Goal: Book appointment/travel/reservation

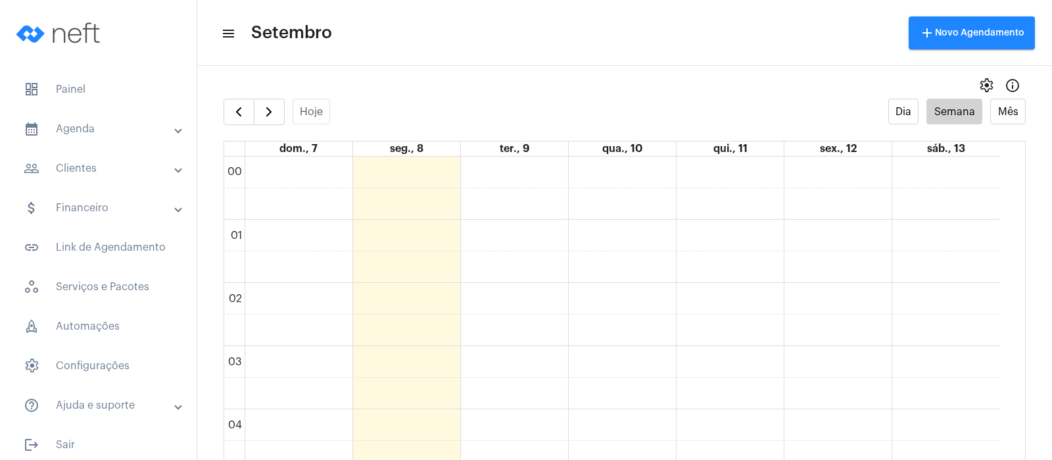
scroll to position [1186, 0]
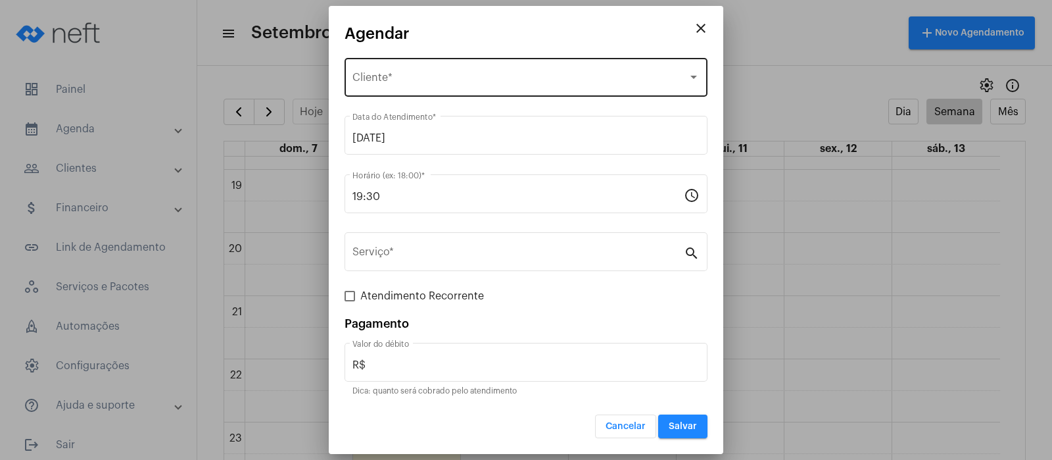
click at [382, 75] on span "Selecione o Cliente" at bounding box center [519, 80] width 335 height 12
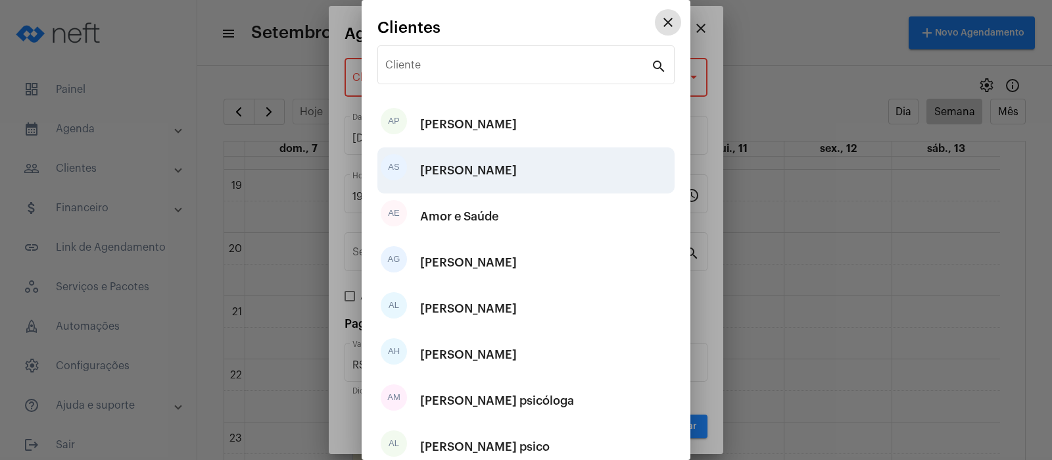
click at [461, 169] on div "[PERSON_NAME]" at bounding box center [468, 170] width 97 height 39
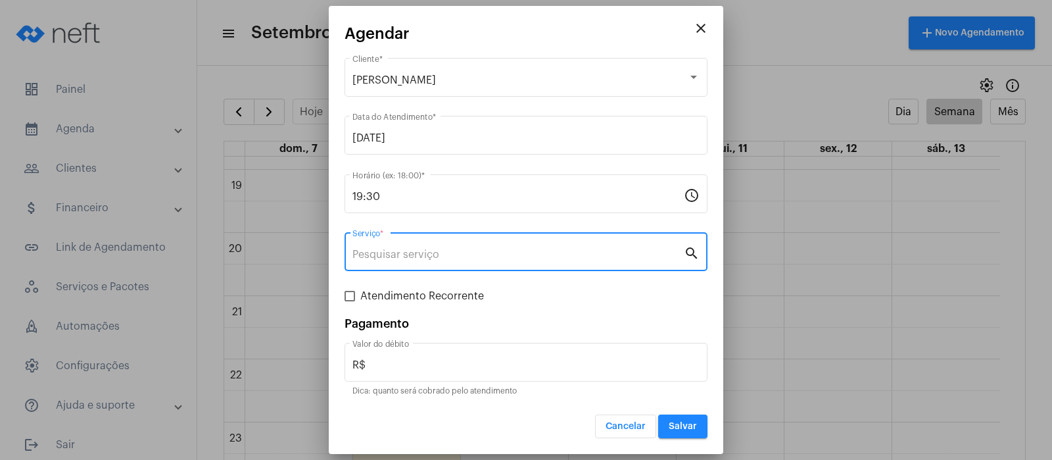
click at [411, 256] on input "Serviço *" at bounding box center [517, 255] width 331 height 12
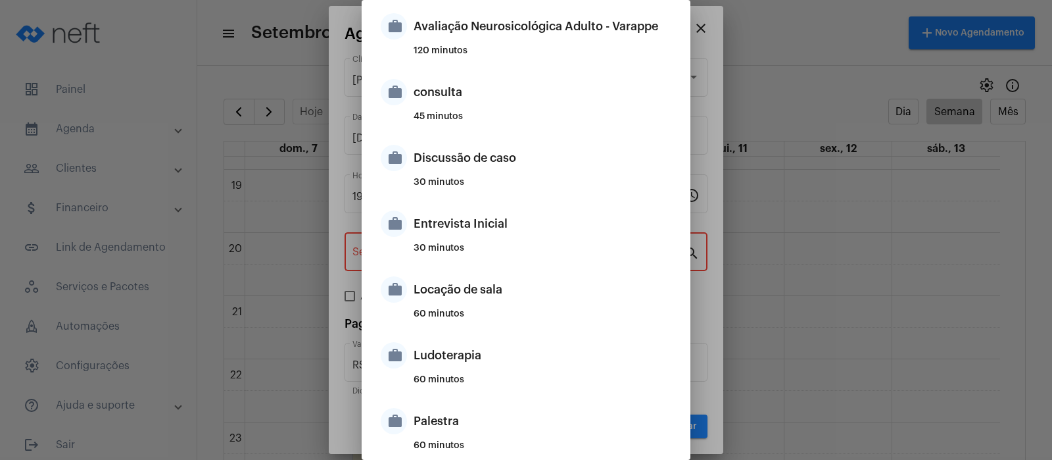
scroll to position [780, 0]
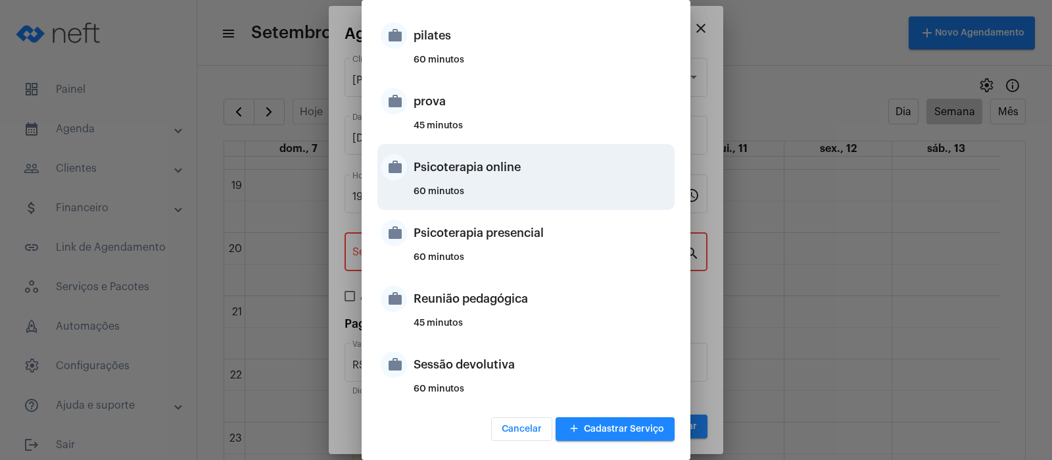
click at [441, 176] on div "Psicoterapia online" at bounding box center [543, 166] width 258 height 39
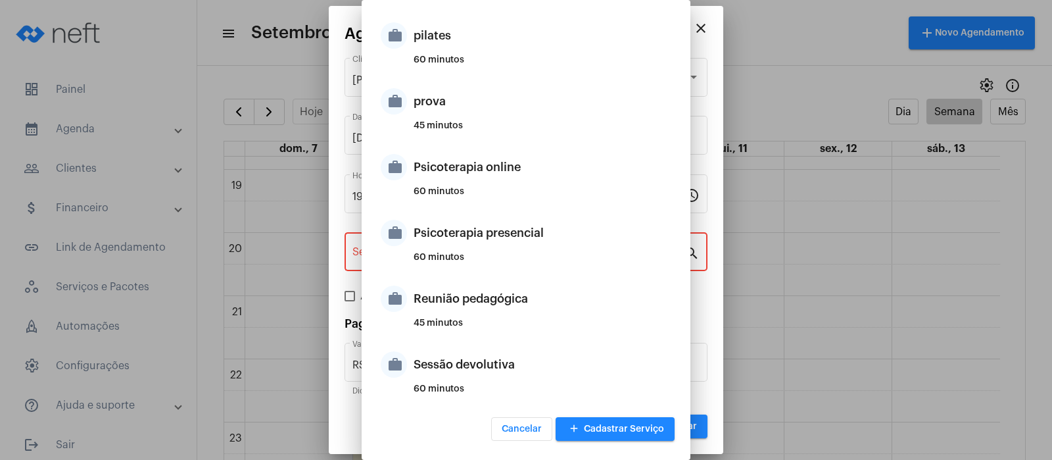
type input "Psicoterapia online"
type input "R$ 150"
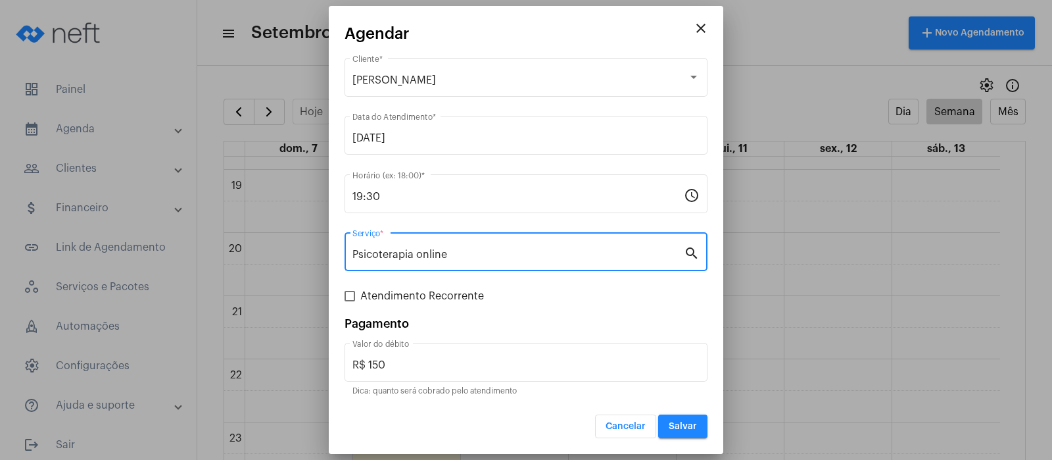
click at [351, 295] on span at bounding box center [350, 296] width 11 height 11
click at [350, 301] on input "Atendimento Recorrente" at bounding box center [349, 301] width 1 height 1
checkbox input "true"
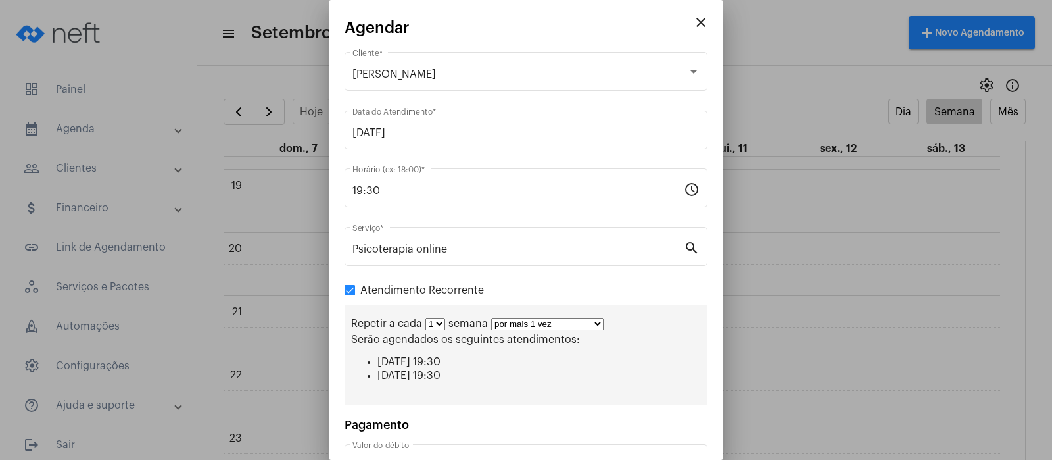
click at [440, 326] on select "1 2 3 4 5 6 7 8" at bounding box center [435, 324] width 20 height 12
select select "1: 2"
click at [425, 318] on select "1 2 3 4 5 6 7 8" at bounding box center [435, 324] width 20 height 12
click at [602, 318] on select "por mais 1 vez por mais 2 vezes por mais 3 vezes por mais 4 vezes por mais 5 ve…" at bounding box center [553, 324] width 112 height 12
click at [497, 318] on select "por mais 1 vez por mais 2 vezes por mais 3 vezes por mais 4 vezes por mais 5 ve…" at bounding box center [553, 324] width 112 height 12
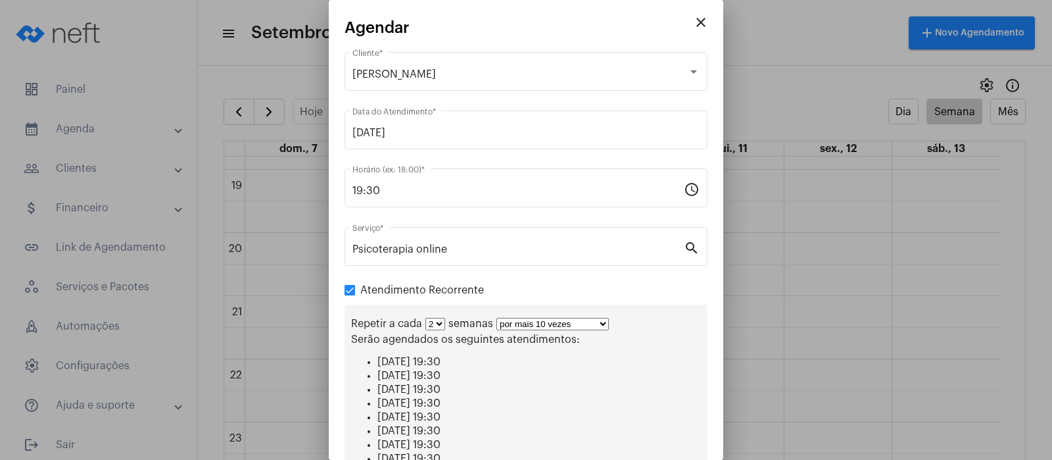
scroll to position [220, 0]
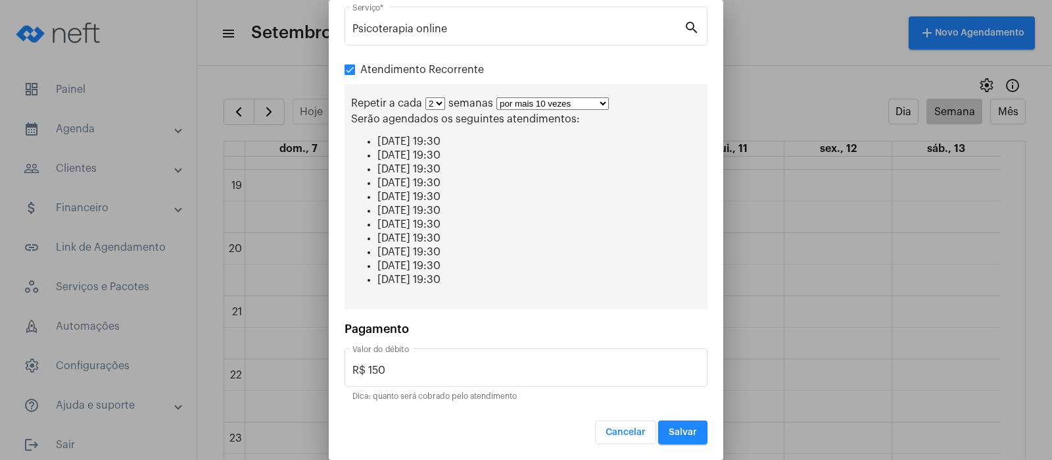
click at [605, 99] on select "por mais 1 vez por mais 2 vezes por mais 3 vezes por mais 4 vezes por mais 5 ve…" at bounding box center [553, 103] width 112 height 12
select select "7: 8"
click at [497, 110] on select "por mais 1 vez por mais 2 vezes por mais 3 vezes por mais 4 vezes por mais 5 ve…" at bounding box center [553, 103] width 112 height 12
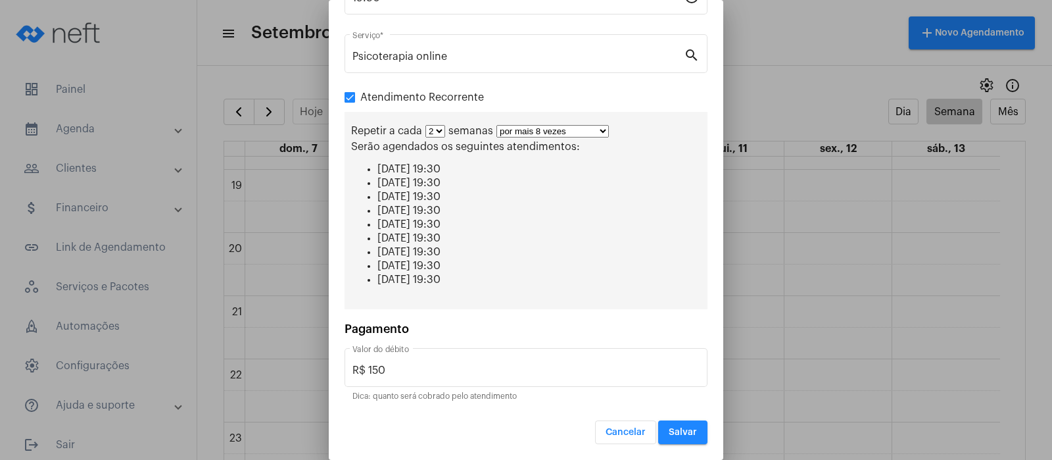
scroll to position [193, 0]
click at [669, 427] on span "Salvar" at bounding box center [683, 431] width 28 height 9
